Goal: Check status: Check status

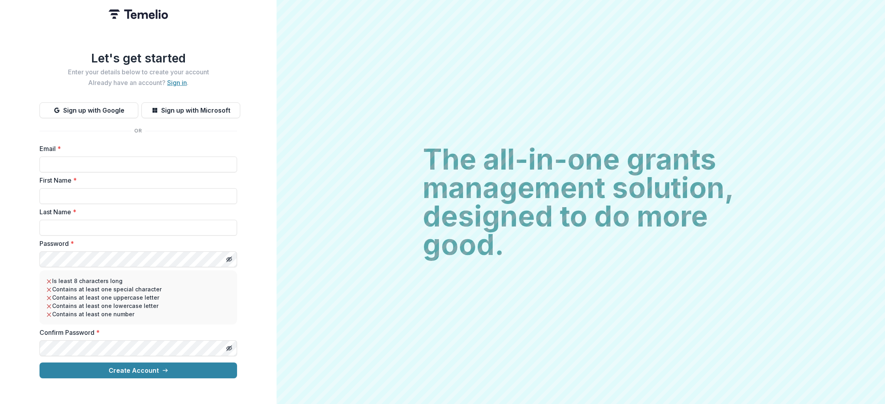
click at [176, 80] on link "Sign in" at bounding box center [177, 83] width 20 height 8
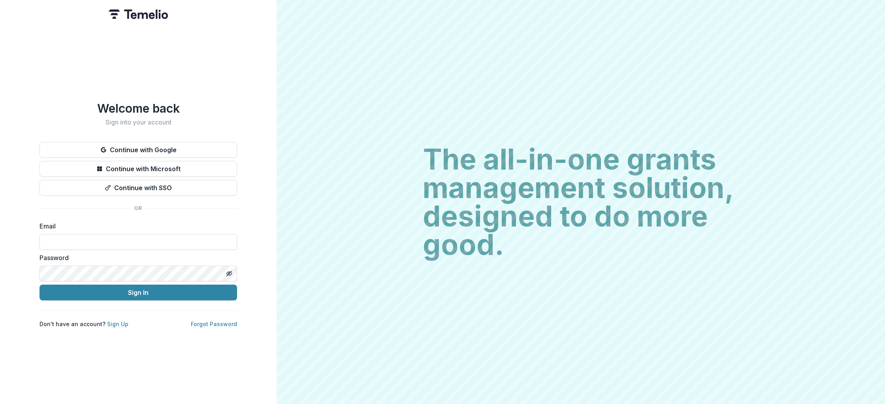
type input "**********"
click at [131, 289] on button "Sign In" at bounding box center [139, 293] width 198 height 16
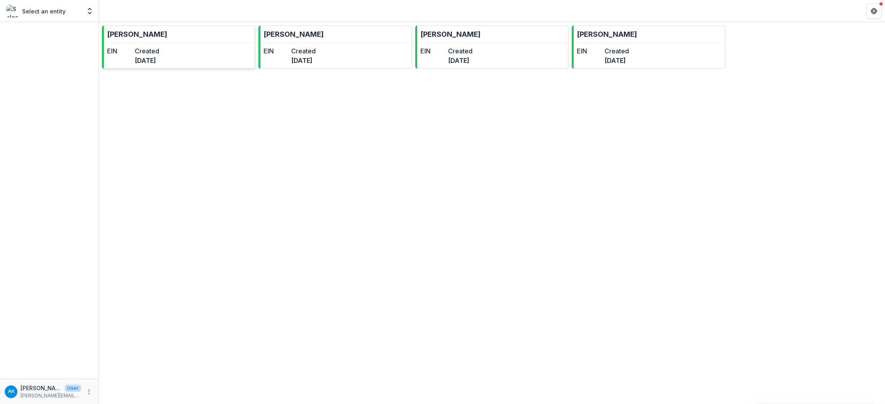
click at [219, 38] on link "Andrea Kriz EIN Created 2 years ago" at bounding box center [178, 46] width 153 height 43
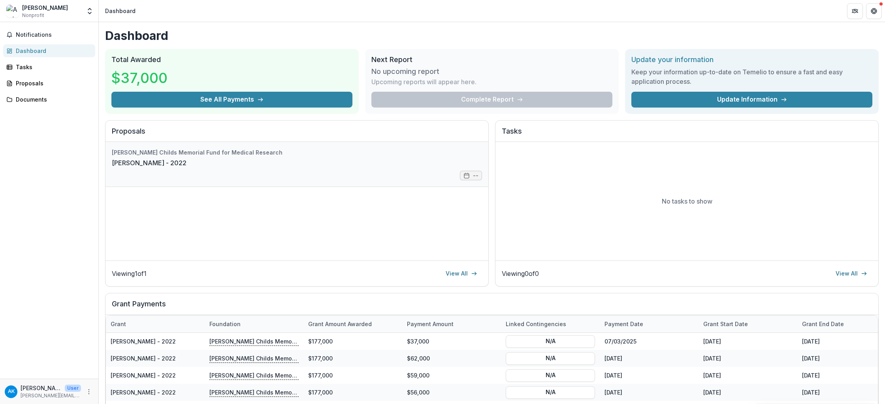
click at [187, 158] on link "[PERSON_NAME] - 2022" at bounding box center [149, 162] width 75 height 9
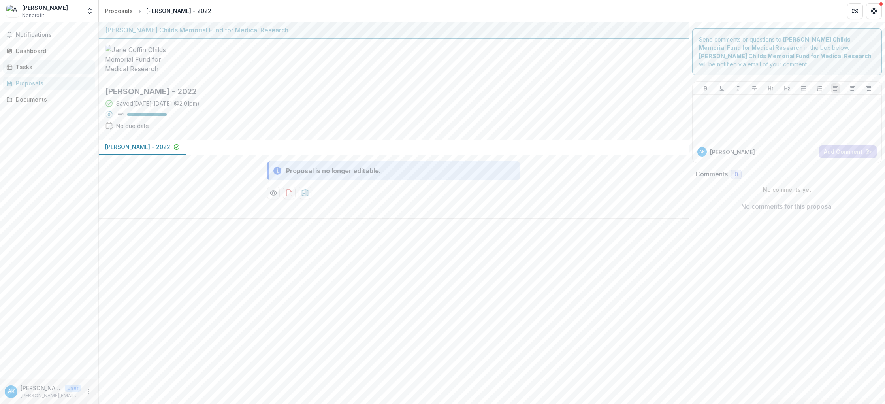
click at [31, 65] on div "Tasks" at bounding box center [52, 67] width 73 height 8
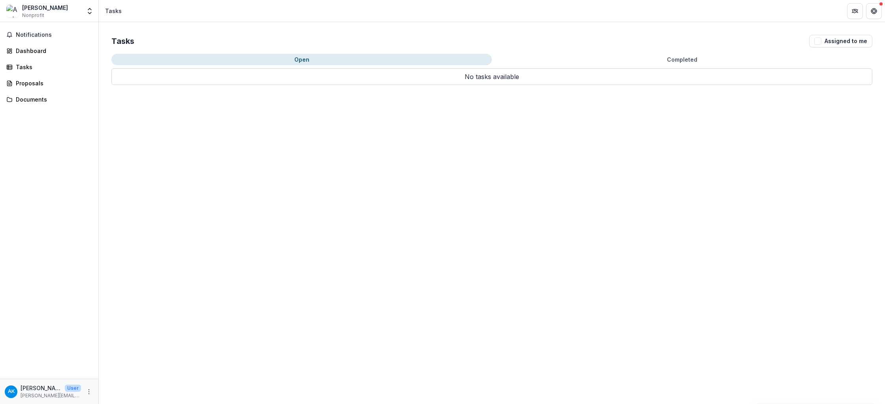
click at [318, 59] on button "Open" at bounding box center [301, 59] width 381 height 11
click at [264, 81] on p "No tasks available" at bounding box center [491, 76] width 761 height 17
click at [32, 35] on span "Notifications" at bounding box center [54, 35] width 76 height 7
click at [32, 45] on link "Dashboard" at bounding box center [49, 50] width 92 height 13
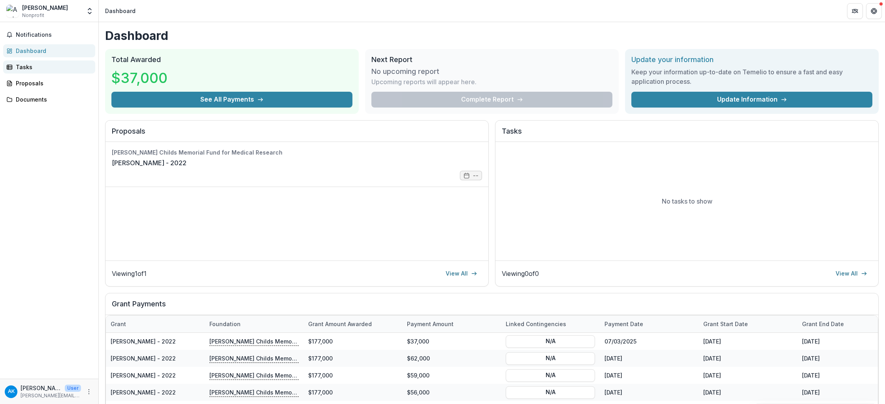
click at [34, 69] on div "Tasks" at bounding box center [52, 67] width 73 height 8
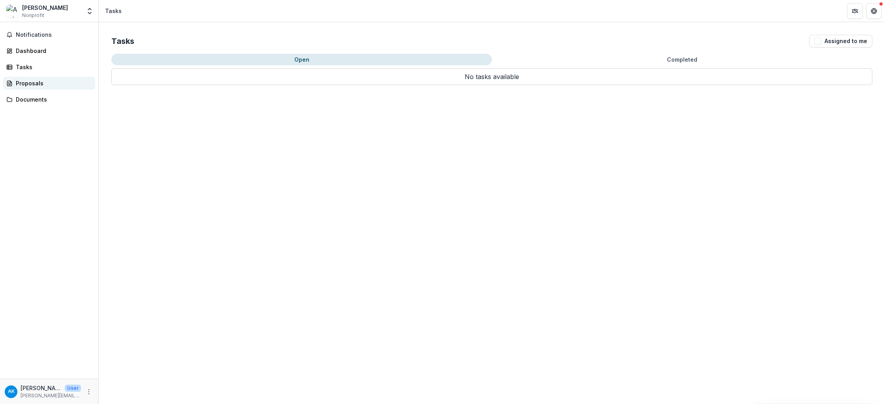
click at [36, 84] on div "Proposals" at bounding box center [52, 83] width 73 height 8
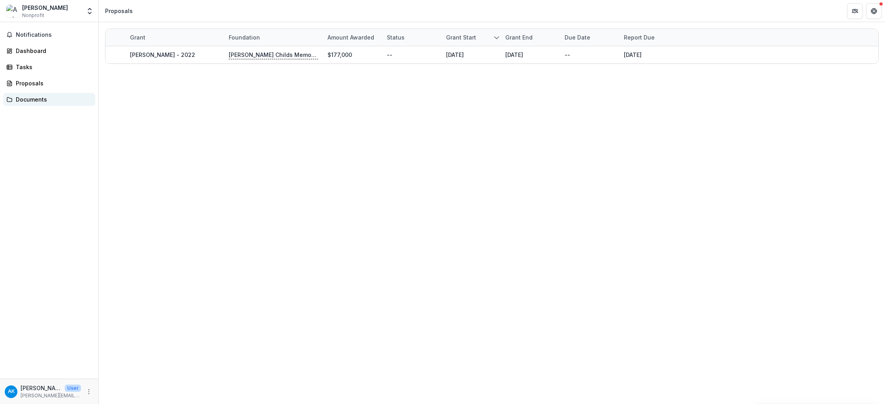
click at [38, 101] on div "Documents" at bounding box center [52, 99] width 73 height 8
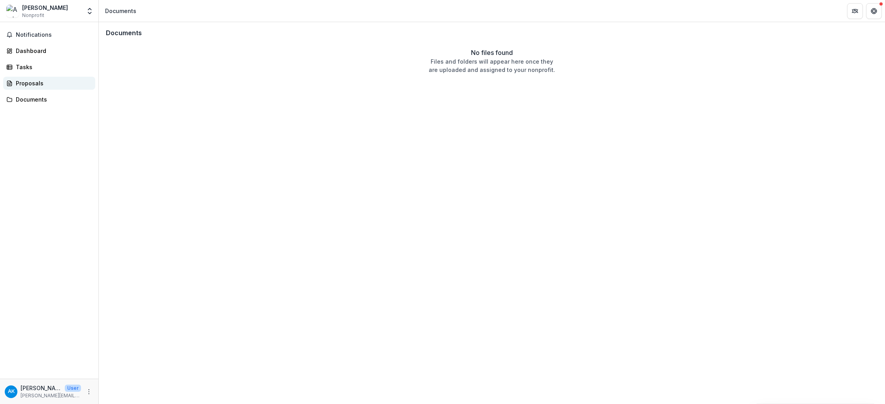
click at [34, 78] on link "Proposals" at bounding box center [49, 83] width 92 height 13
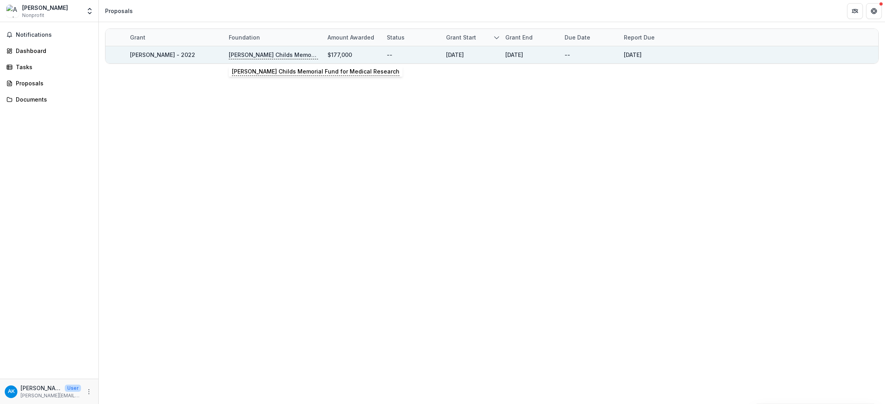
click at [304, 57] on p "Jane Coffin Childs Memorial Fund for Medical Research" at bounding box center [273, 55] width 89 height 9
click at [281, 57] on p "Jane Coffin Childs Memorial Fund for Medical Research" at bounding box center [273, 55] width 89 height 9
click at [269, 56] on p "Jane Coffin Childs Memorial Fund for Medical Research" at bounding box center [273, 55] width 89 height 9
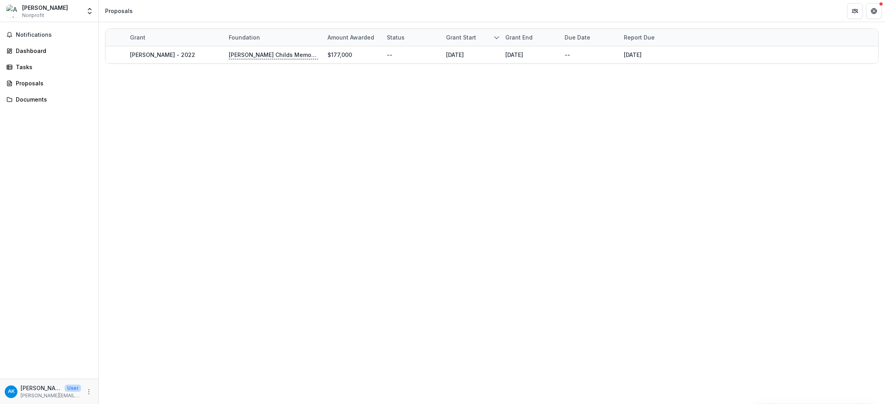
click at [181, 95] on div "Grant Foundation Amount awarded Status Grant start Grant end Due Date Report Du…" at bounding box center [492, 213] width 787 height 382
click at [40, 34] on span "Notifications" at bounding box center [54, 35] width 76 height 7
click at [40, 48] on div "Dashboard" at bounding box center [52, 51] width 73 height 8
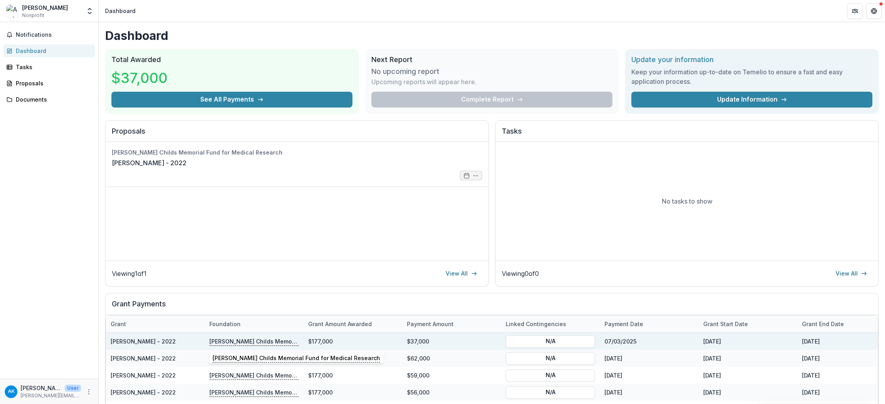
click at [274, 341] on p "Jane Coffin Childs Memorial Fund for Medical Research" at bounding box center [253, 341] width 89 height 9
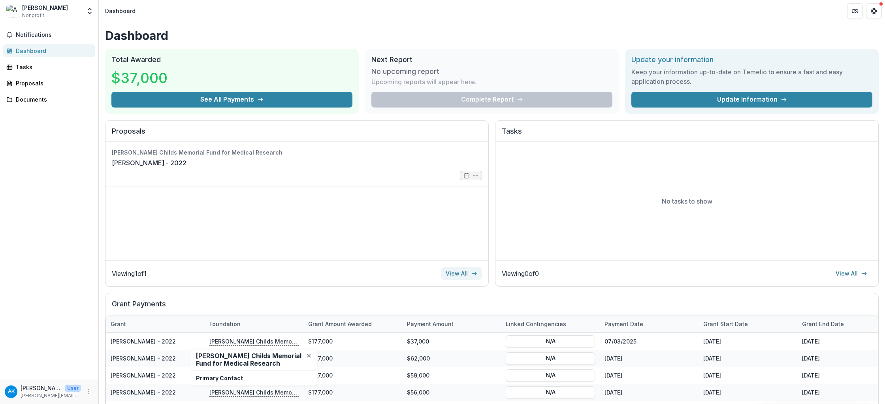
click at [460, 272] on link "View All" at bounding box center [461, 273] width 41 height 13
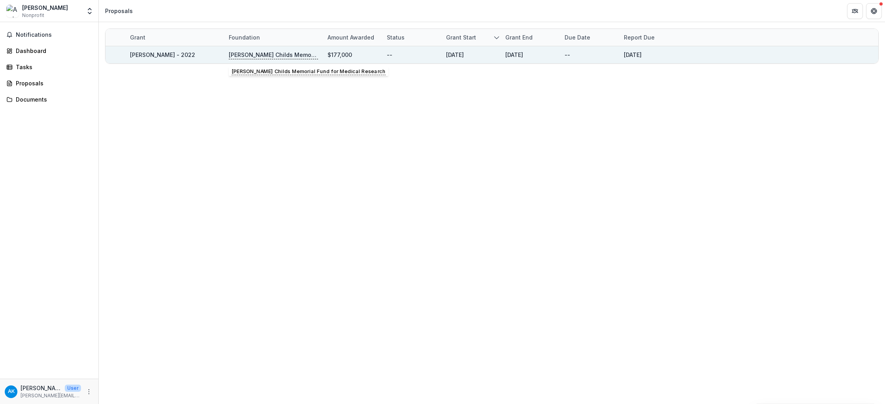
click at [275, 54] on p "Jane Coffin Childs Memorial Fund for Medical Research" at bounding box center [273, 55] width 89 height 9
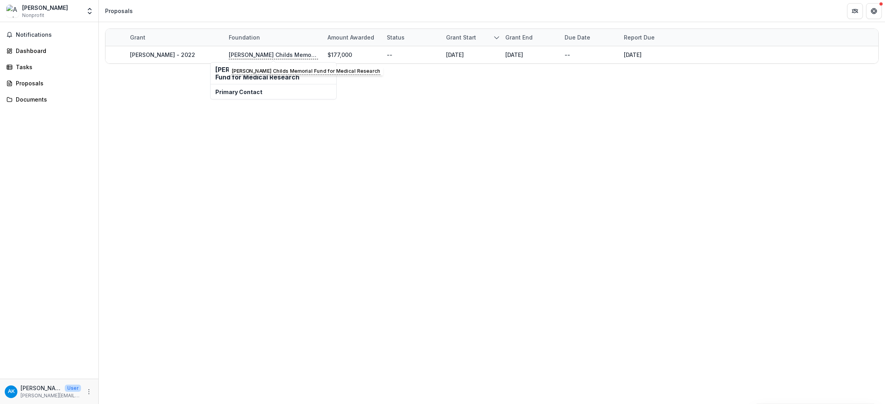
click at [275, 98] on div "Primary Contact" at bounding box center [274, 92] width 126 height 15
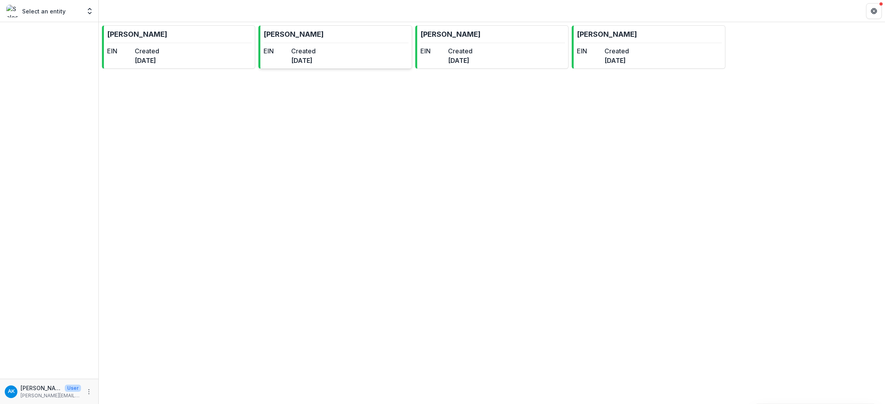
click at [316, 59] on dd "[DATE]" at bounding box center [303, 60] width 25 height 9
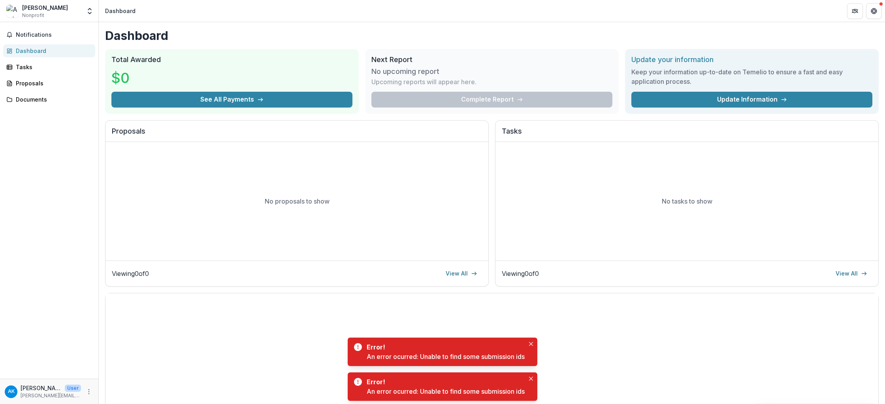
click at [522, 93] on div "Complete Report" at bounding box center [492, 100] width 241 height 16
click at [736, 98] on link "Update Information" at bounding box center [752, 100] width 241 height 16
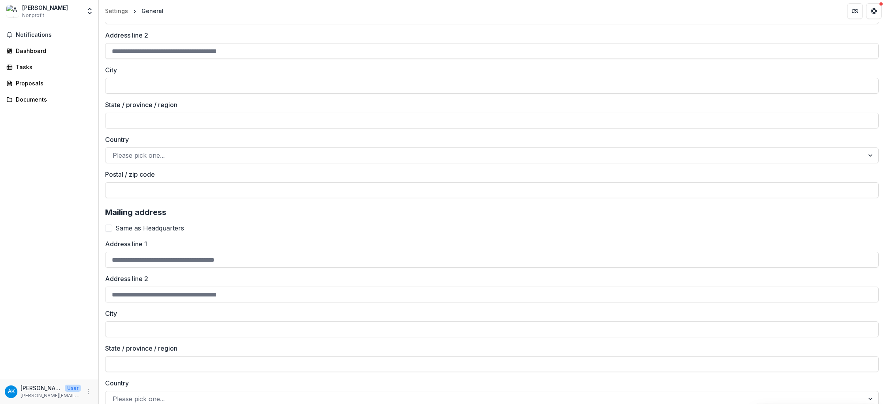
scroll to position [457, 0]
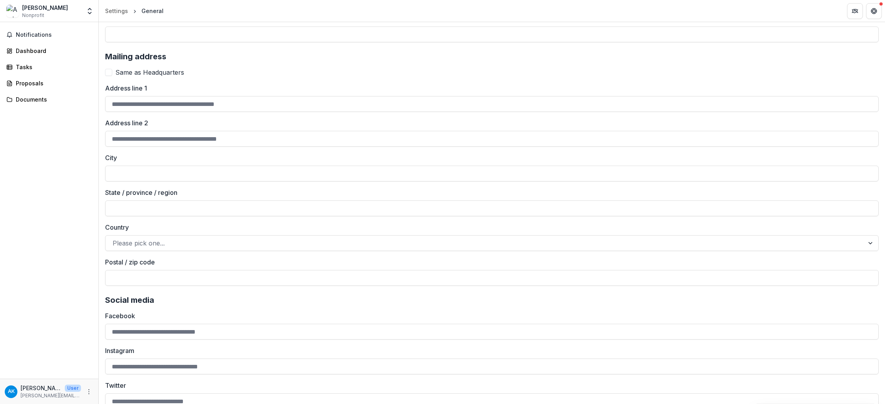
scroll to position [98, 0]
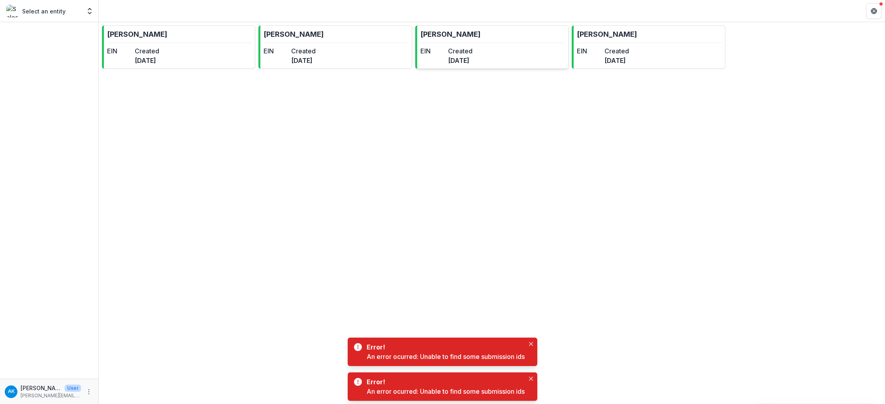
click at [489, 43] on link "[PERSON_NAME] EIN Created [DATE]" at bounding box center [491, 46] width 153 height 43
click at [625, 69] on div "[PERSON_NAME] EIN Created [DATE] [PERSON_NAME] EIN Created [DATE] [PERSON_NAME]…" at bounding box center [492, 47] width 787 height 50
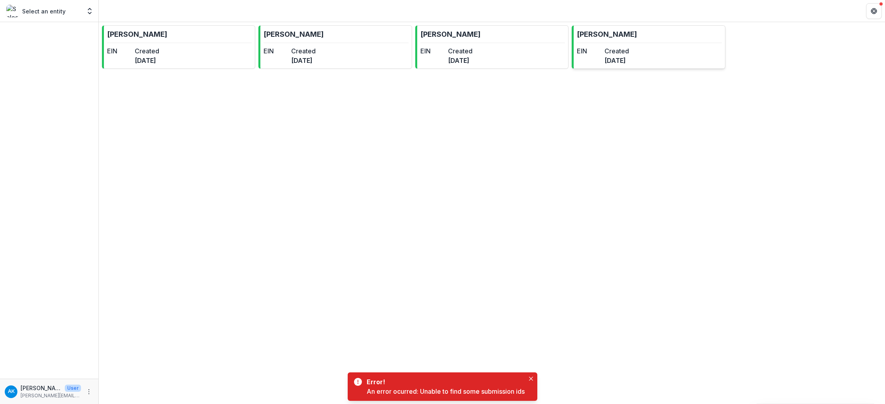
click at [625, 64] on dd "[DATE]" at bounding box center [617, 60] width 25 height 9
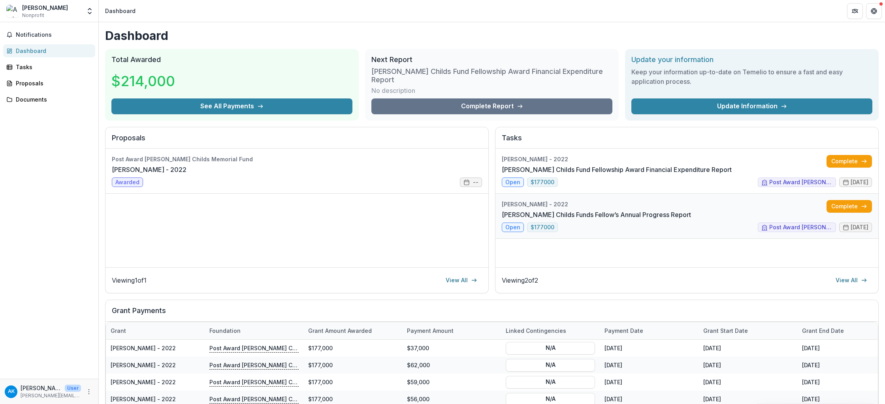
click at [675, 215] on link "[PERSON_NAME] Childs Funds Fellow’s Annual Progress Report" at bounding box center [596, 214] width 189 height 9
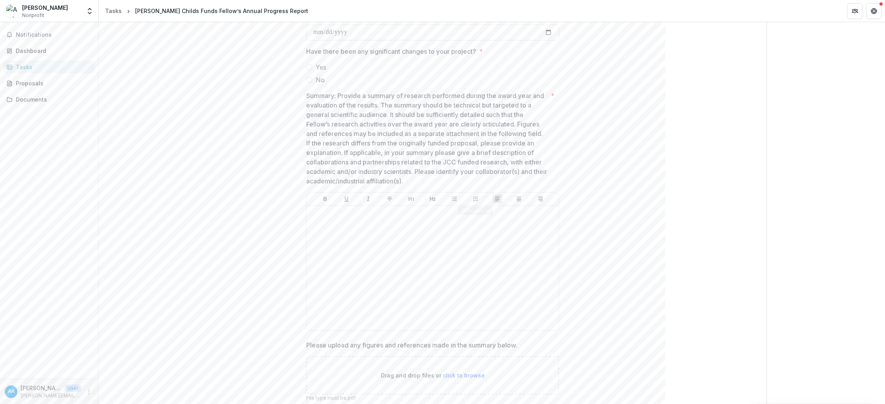
scroll to position [143, 0]
